Goal: Transaction & Acquisition: Download file/media

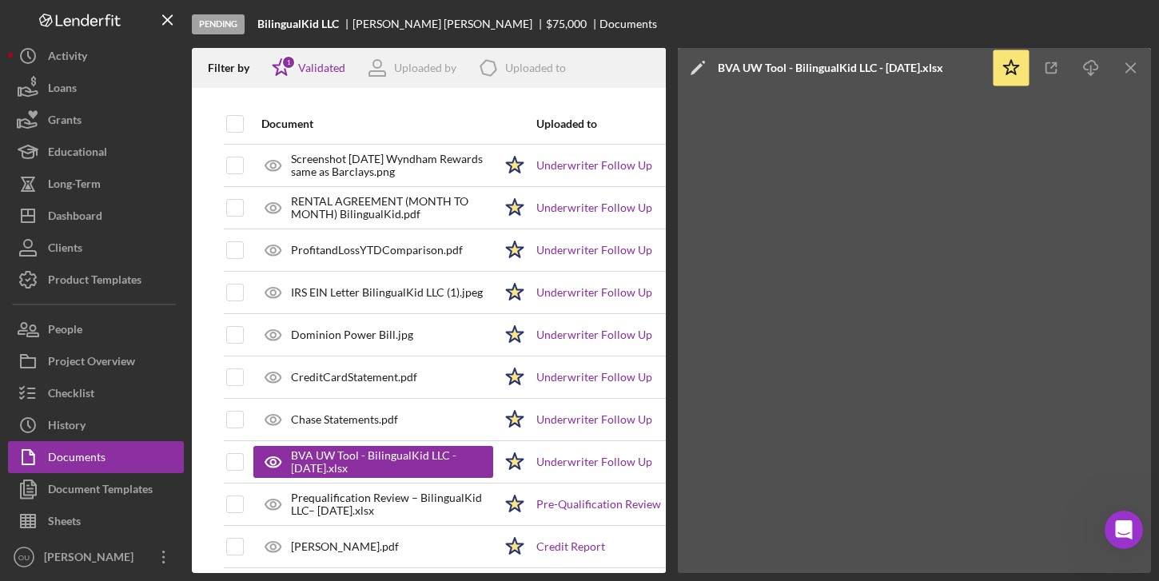
scroll to position [206, 0]
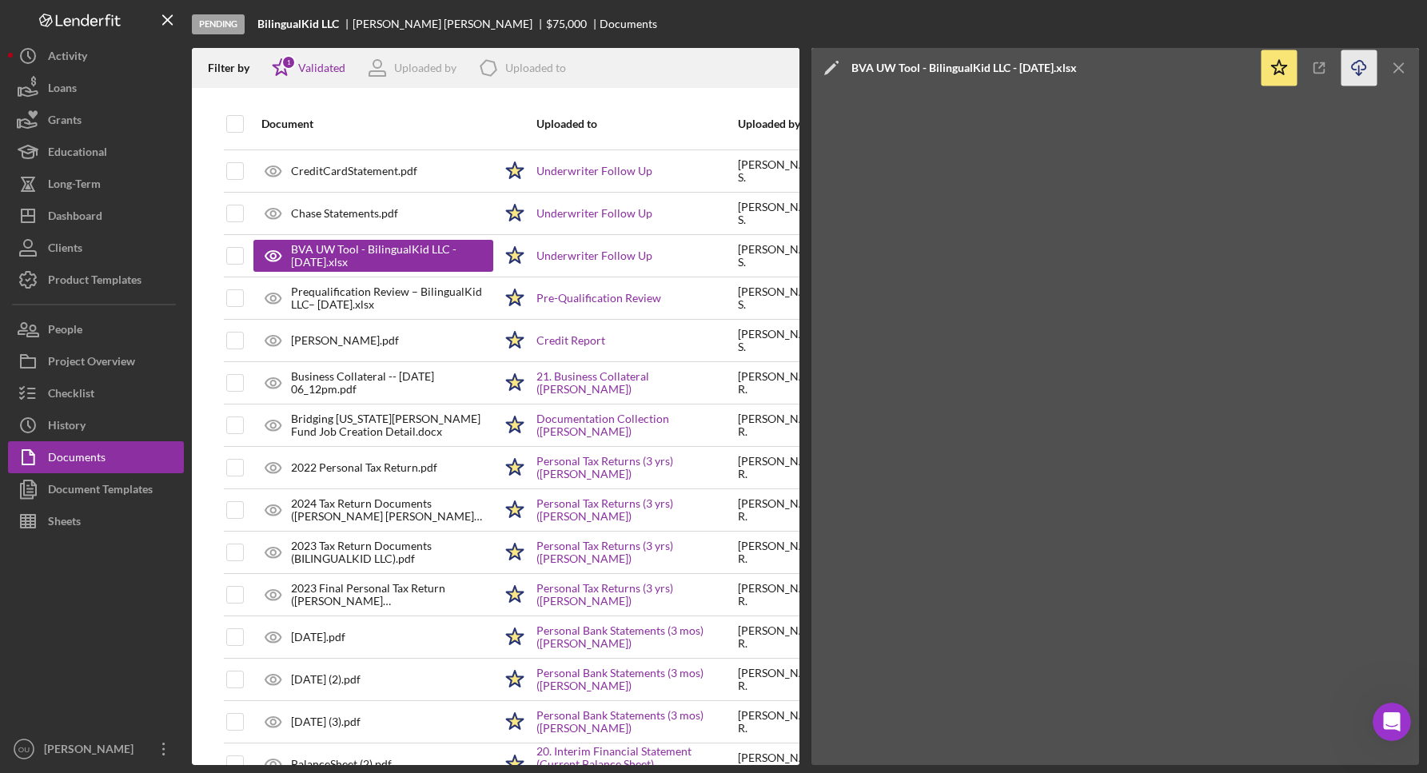
click at [1158, 68] on icon "Icon/Download" at bounding box center [1359, 68] width 36 height 36
click at [1158, 68] on line "button" at bounding box center [1398, 67] width 9 height 9
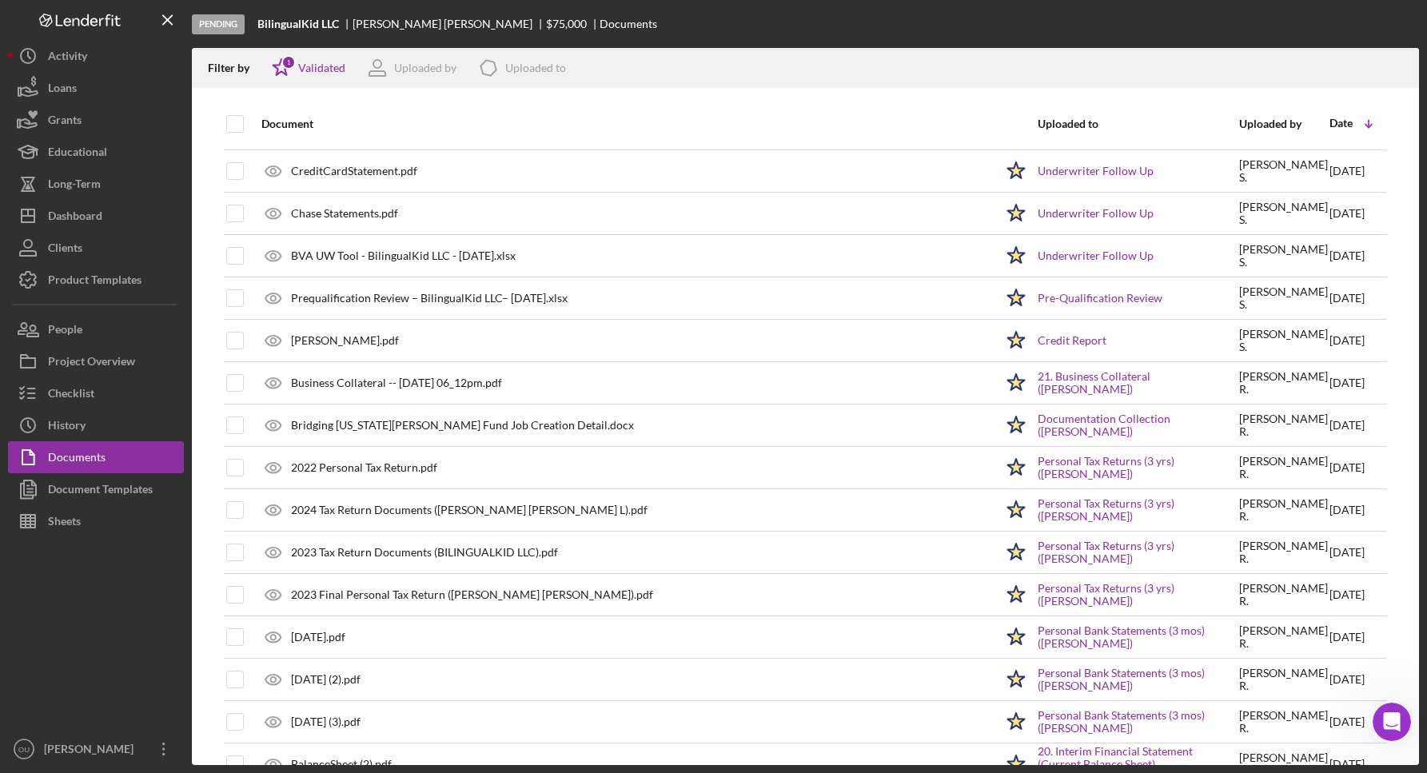
scroll to position [0, 0]
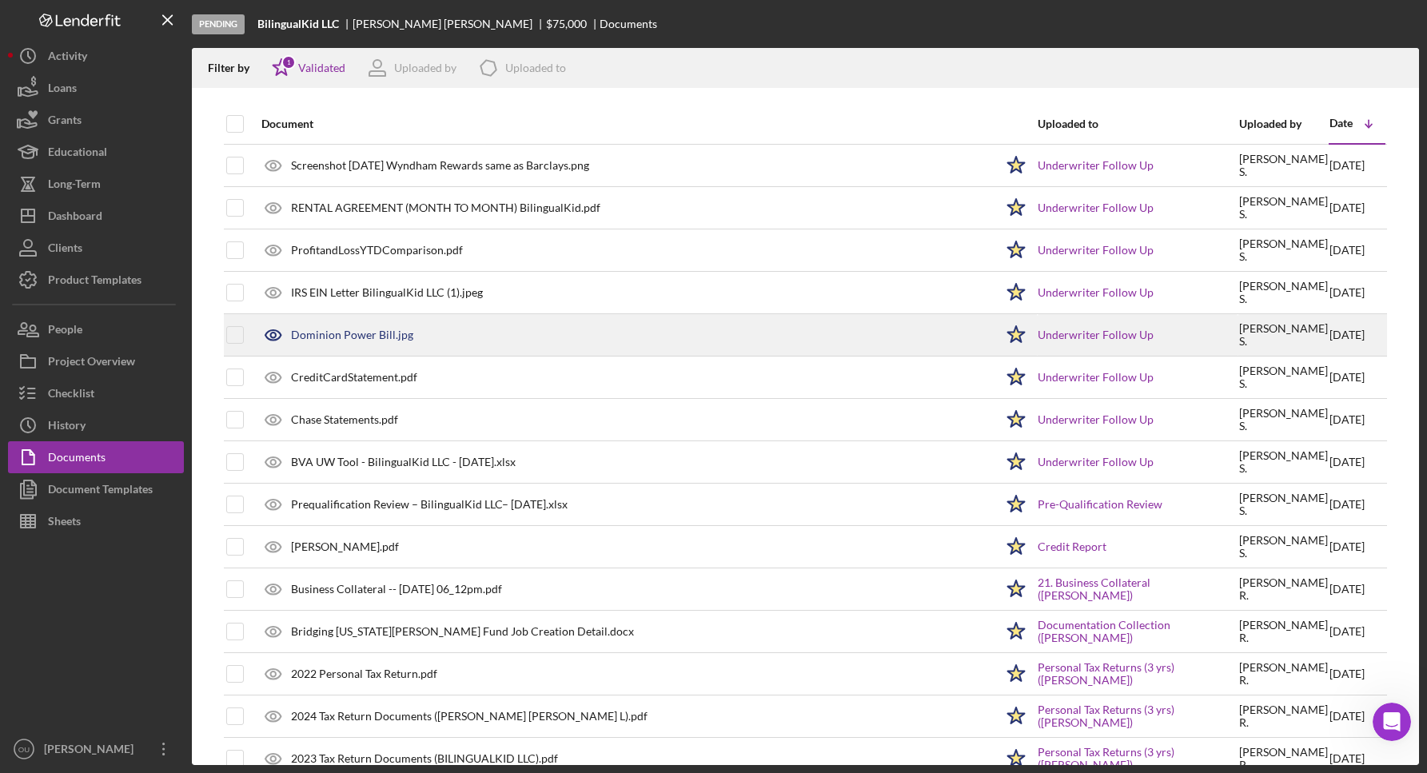
click at [353, 335] on div "Dominion Power Bill.jpg" at bounding box center [352, 335] width 122 height 13
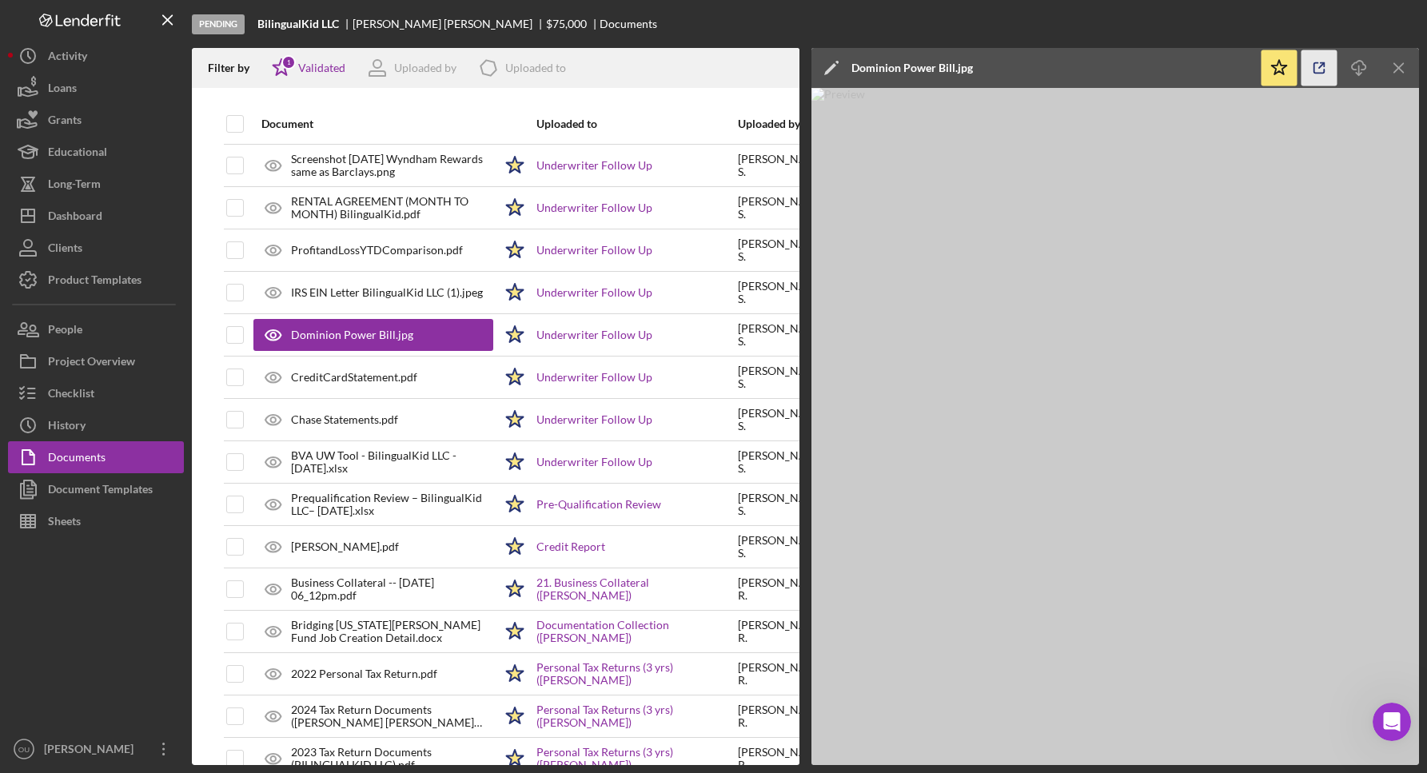
click at [1158, 74] on icon "button" at bounding box center [1319, 68] width 36 height 36
